Goal: Find specific page/section: Find specific page/section

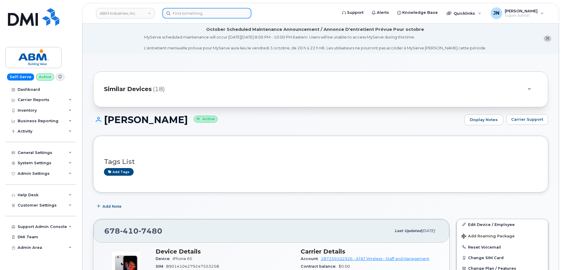
click at [212, 13] on input at bounding box center [206, 13] width 89 height 11
paste input "6124176528"
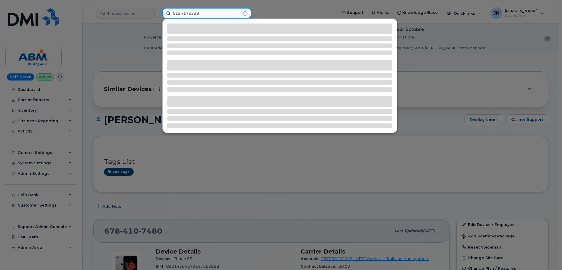
type input "6124176528"
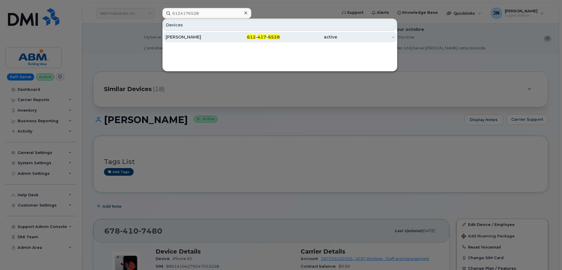
click at [273, 35] on span "6528" at bounding box center [274, 36] width 12 height 5
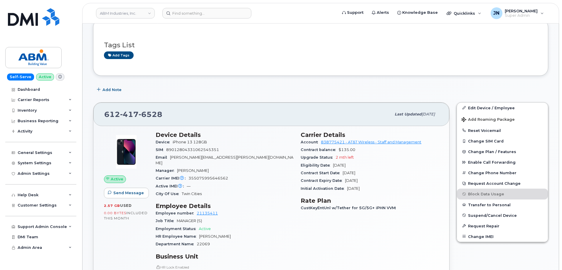
scroll to position [117, 0]
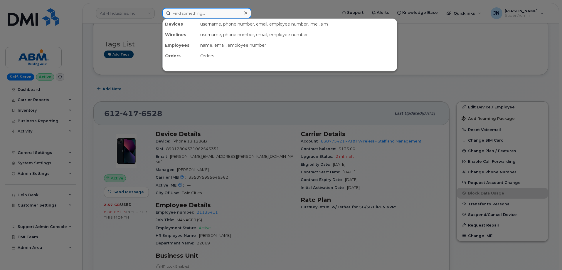
click at [203, 13] on input at bounding box center [206, 13] width 89 height 11
paste input "6282268055"
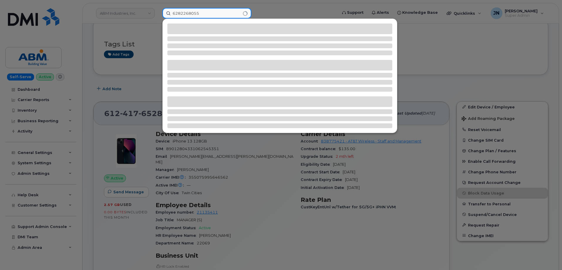
type input "6282268055"
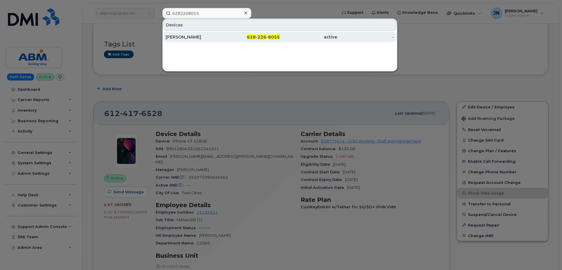
click at [270, 38] on span "8055" at bounding box center [274, 36] width 12 height 5
